Goal: Task Accomplishment & Management: Use online tool/utility

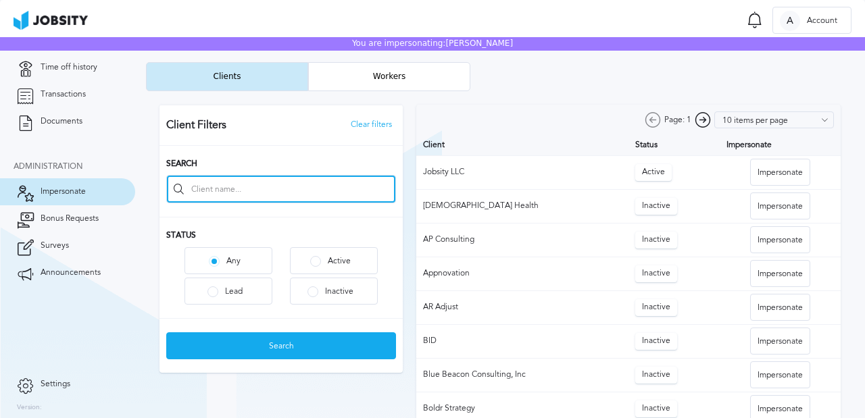
click at [218, 191] on input at bounding box center [281, 189] width 228 height 27
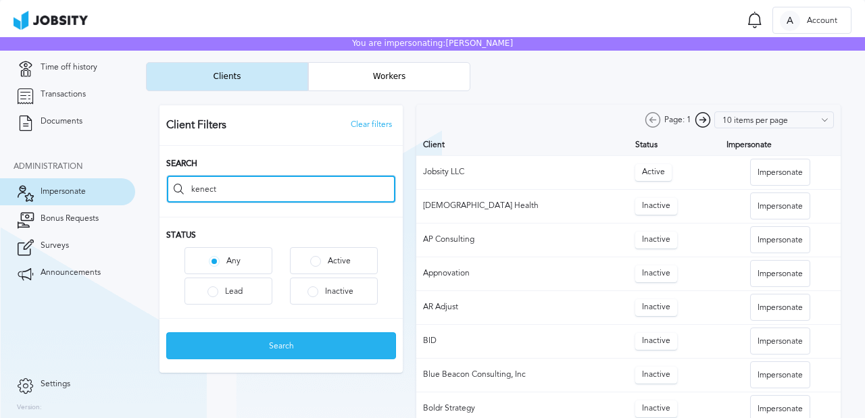
type input "kenect"
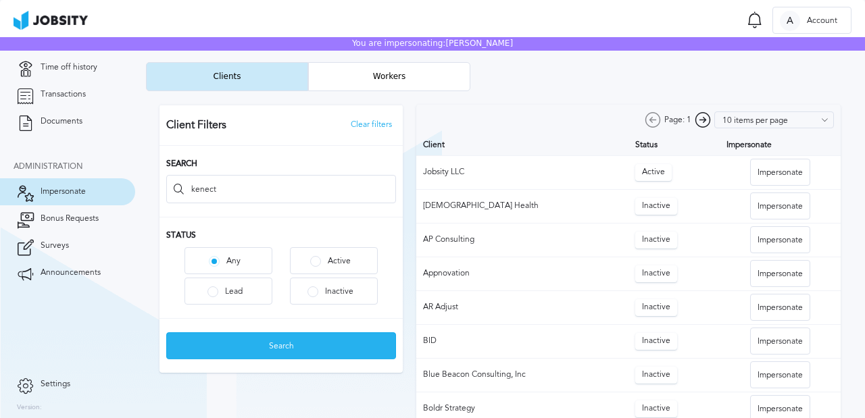
click at [249, 355] on div "Search" at bounding box center [281, 346] width 228 height 27
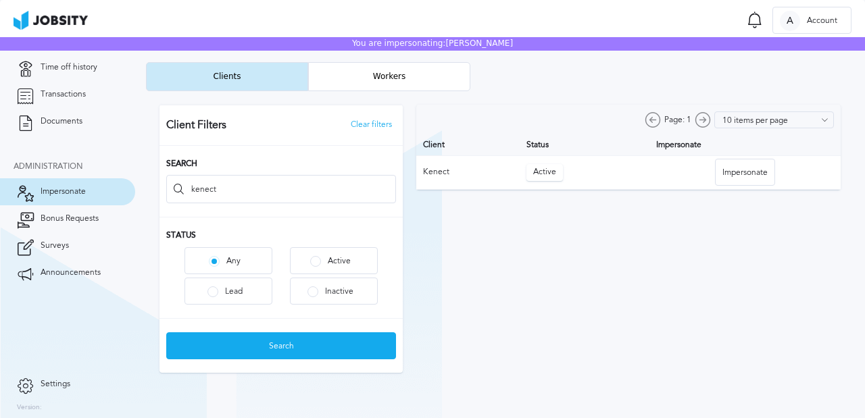
click at [771, 180] on div at bounding box center [500, 238] width 708 height 295
click at [770, 178] on div "Impersonate" at bounding box center [744, 172] width 59 height 27
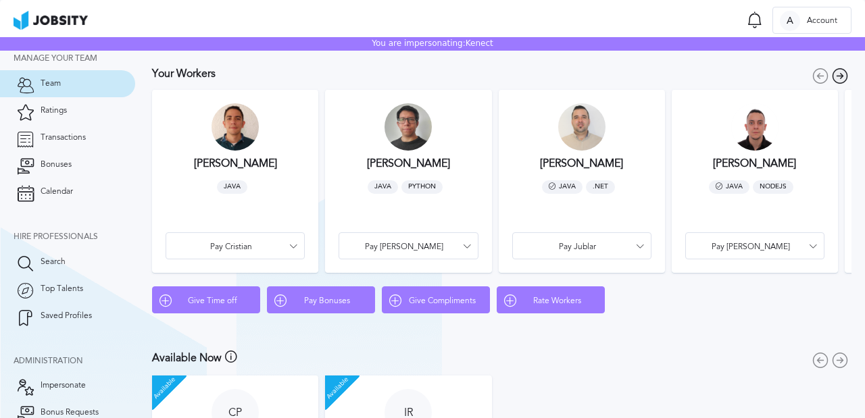
click at [834, 74] on icon at bounding box center [840, 76] width 16 height 17
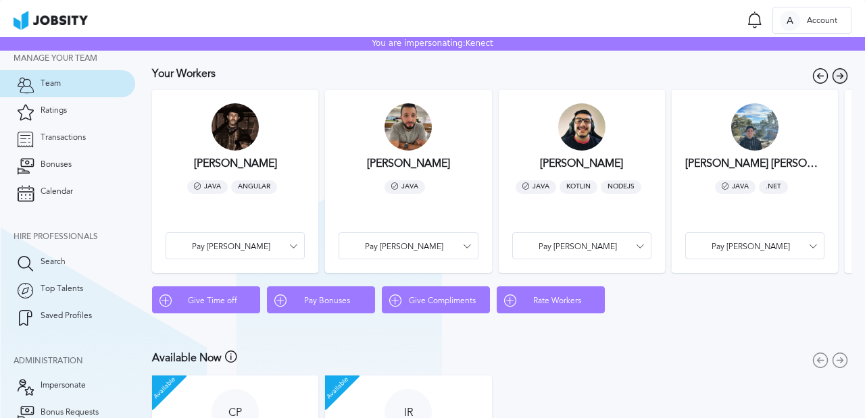
click at [834, 74] on icon at bounding box center [840, 76] width 16 height 17
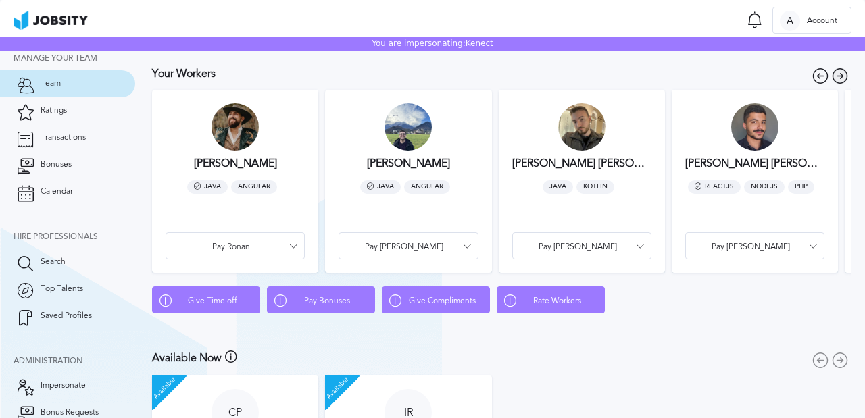
click at [834, 74] on icon at bounding box center [840, 76] width 16 height 17
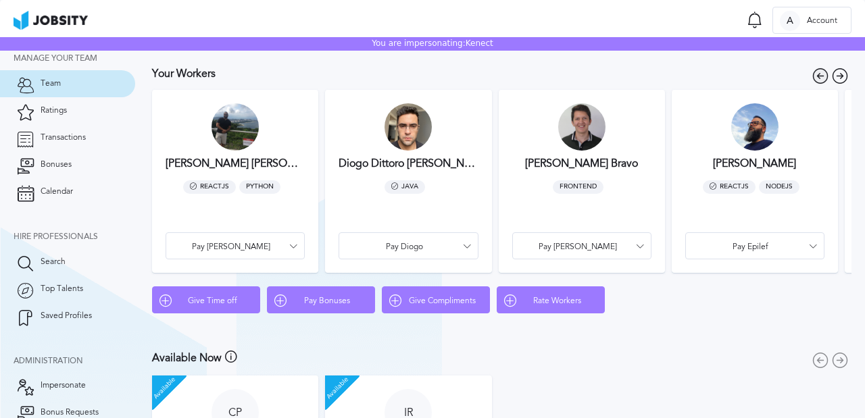
click at [812, 78] on icon at bounding box center [820, 76] width 16 height 17
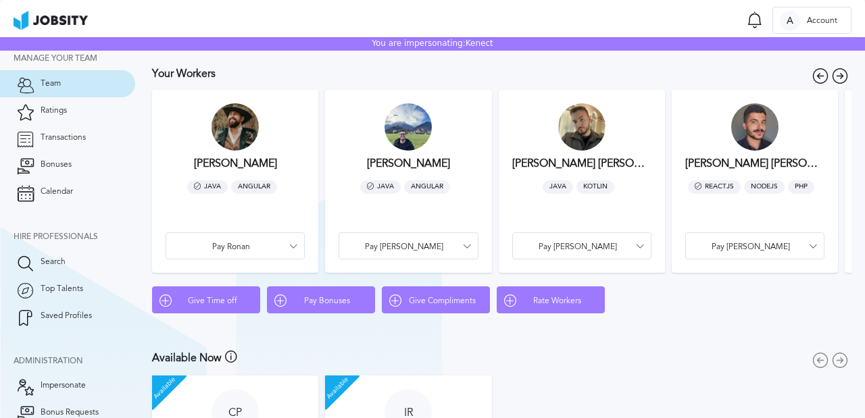
click at [456, 152] on article "[PERSON_NAME] Java Angular Pay [PERSON_NAME]" at bounding box center [408, 181] width 166 height 183
click at [410, 146] on div at bounding box center [407, 126] width 47 height 47
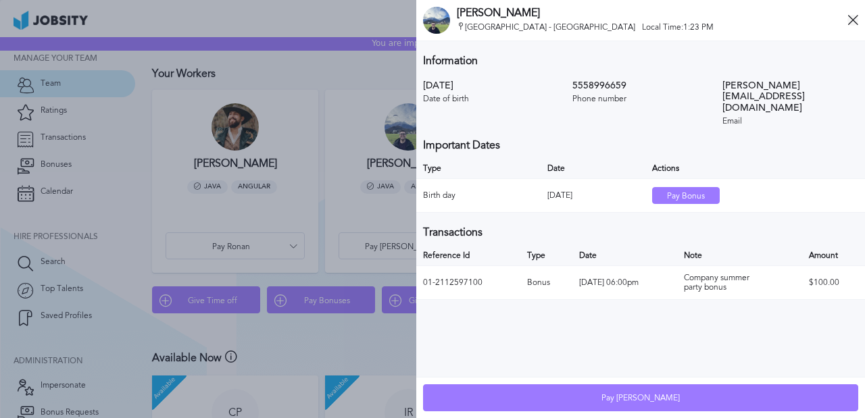
click at [857, 16] on icon at bounding box center [852, 20] width 11 height 11
